Goal: Information Seeking & Learning: Find specific fact

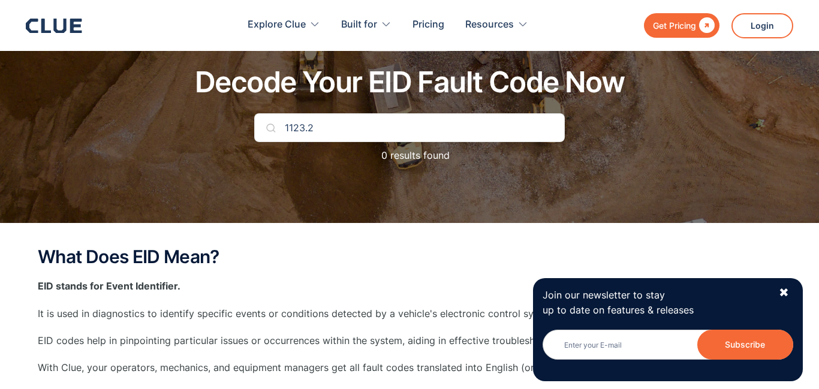
scroll to position [61, 0]
type input "1123.2"
click at [607, 89] on h1 "Decode Your EID Fault Code Now" at bounding box center [409, 83] width 429 height 32
click at [270, 128] on img at bounding box center [271, 128] width 10 height 10
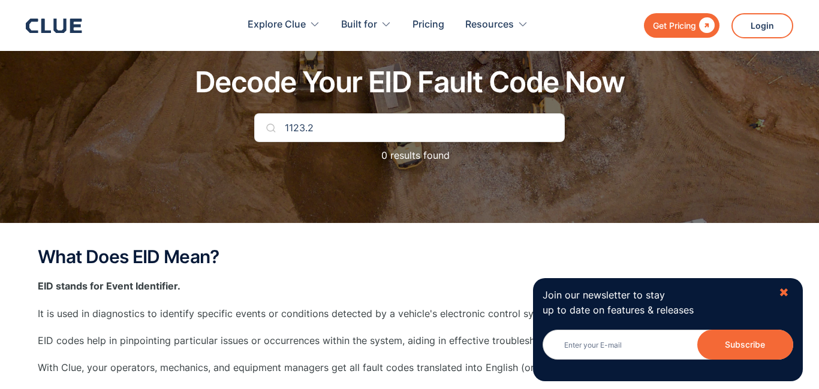
click at [780, 291] on div "✖" at bounding box center [784, 292] width 10 height 15
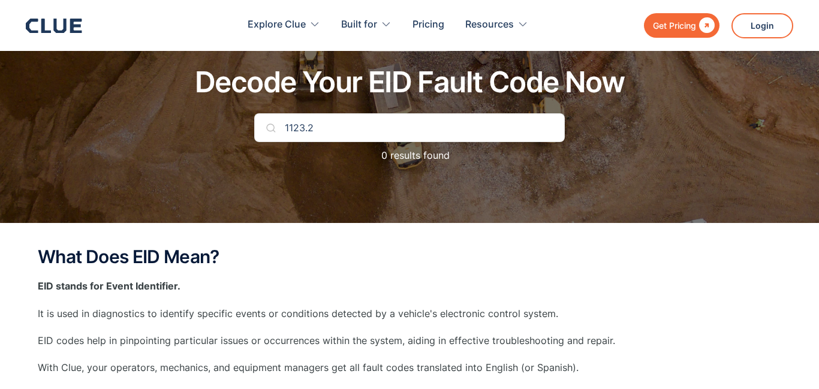
click at [272, 132] on img at bounding box center [271, 128] width 10 height 10
click at [273, 127] on img at bounding box center [271, 128] width 10 height 10
click at [326, 121] on input "1123.2" at bounding box center [409, 127] width 311 height 29
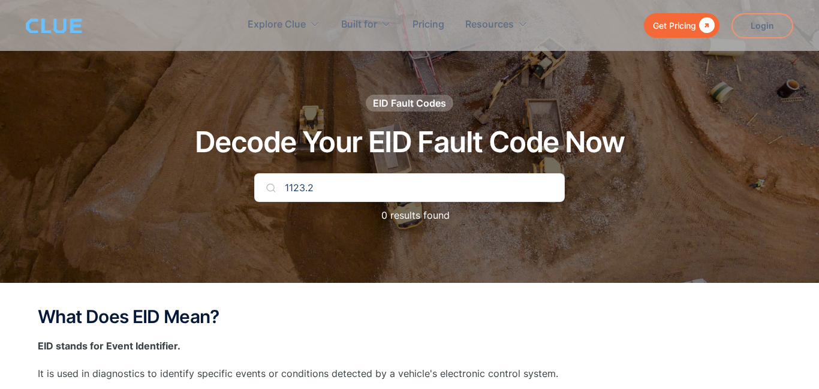
scroll to position [0, 0]
